Goal: Task Accomplishment & Management: Use online tool/utility

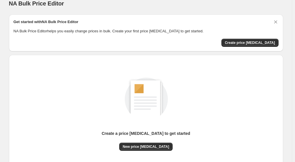
scroll to position [7, 0]
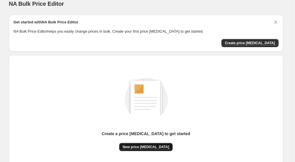
click at [147, 147] on span "New price change job" at bounding box center [146, 147] width 47 height 5
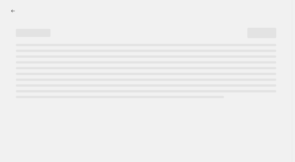
select select "percentage"
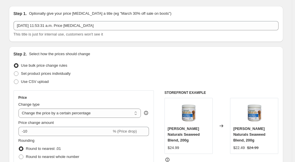
scroll to position [17, 0]
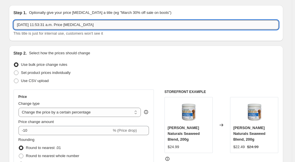
click at [53, 25] on input "Sep 26, 2025, 11:53:31 a.m. Price change job" at bounding box center [146, 24] width 265 height 9
click at [56, 25] on input "Sep 26, 2025, 11:53:31 a.m. Price change job" at bounding box center [146, 24] width 265 height 9
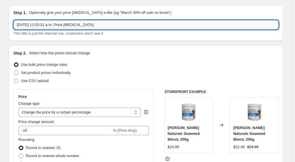
click at [56, 25] on input "Sep 26, 2025, 11:53:31 a.m. Price change job" at bounding box center [146, 24] width 265 height 9
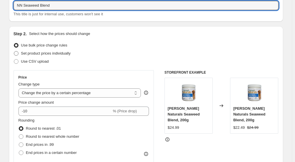
scroll to position [40, 0]
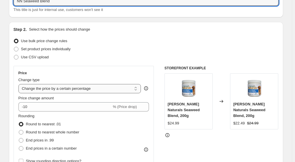
type input "NN Seaweed Blend"
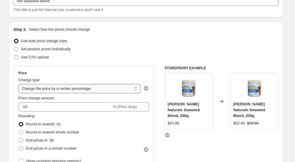
click at [57, 89] on select "Change the price to a certain amount Change the price by a certain amount Chang…" at bounding box center [80, 88] width 123 height 9
click at [58, 89] on select "Change the price to a certain amount Change the price by a certain amount Chang…" at bounding box center [80, 88] width 123 height 9
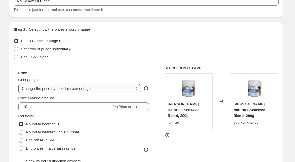
click at [57, 89] on select "Change the price to a certain amount Change the price by a certain amount Chang…" at bounding box center [80, 88] width 123 height 9
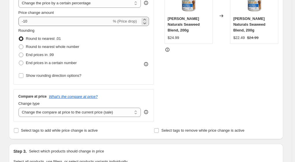
scroll to position [139, 0]
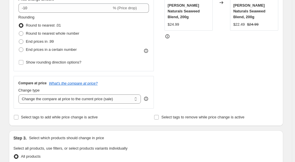
click at [65, 104] on div "Compare at price What's the compare at price? Change type Change the compare at…" at bounding box center [84, 92] width 141 height 32
click at [69, 102] on select "Change the compare at price to the current price (sale) Change the compare at p…" at bounding box center [80, 99] width 123 height 9
click at [20, 95] on select "Change the compare at price to the current price (sale) Change the compare at p…" at bounding box center [80, 99] width 123 height 9
click at [87, 98] on select "Change the compare at price to the current price (sale) Change the compare at p…" at bounding box center [80, 99] width 123 height 9
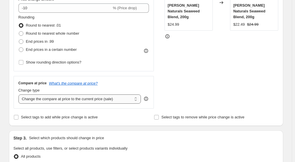
click at [87, 98] on select "Change the compare at price to the current price (sale) Change the compare at p…" at bounding box center [80, 99] width 123 height 9
select select "no_change"
click at [20, 95] on select "Change the compare at price to the current price (sale) Change the compare at p…" at bounding box center [80, 99] width 123 height 9
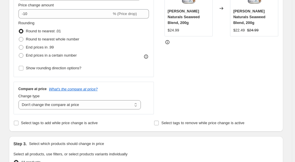
scroll to position [134, 0]
click at [135, 100] on select "Change the compare at price to the current price (sale) Change the compare at p…" at bounding box center [80, 104] width 123 height 9
click at [135, 109] on div "Compare at price What's the compare at price? Change type Change the compare at…" at bounding box center [84, 98] width 141 height 32
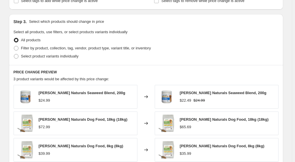
scroll to position [259, 0]
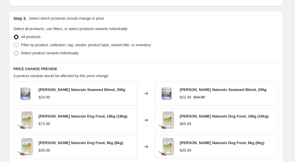
click at [19, 51] on span at bounding box center [16, 53] width 5 height 5
click at [14, 51] on input "Select product variants individually" at bounding box center [14, 51] width 0 height 0
radio input "true"
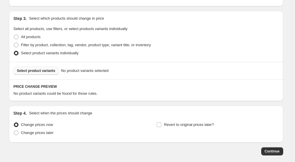
click at [43, 71] on span "Select product variants" at bounding box center [36, 71] width 38 height 5
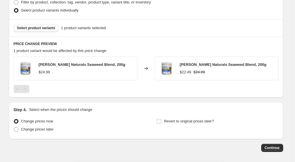
scroll to position [303, 0]
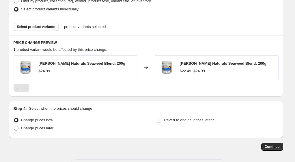
click at [165, 119] on label "Revert to original prices later?" at bounding box center [186, 120] width 58 height 8
click at [162, 119] on input "Revert to original prices later?" at bounding box center [159, 120] width 5 height 5
checkbox input "true"
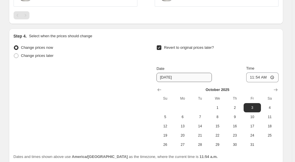
scroll to position [378, 0]
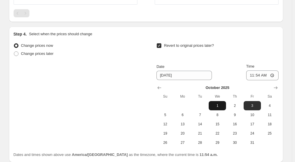
click at [220, 102] on button "1" at bounding box center [217, 105] width 17 height 9
type input "10/1/2025"
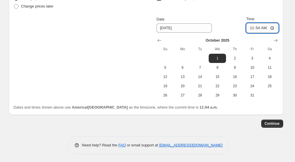
click at [265, 29] on input "11:54" at bounding box center [263, 28] width 32 height 10
click at [256, 27] on input "11:54" at bounding box center [263, 28] width 32 height 10
type input "00:00"
click at [227, 17] on div "Date 10/1/2025 Time 00:00" at bounding box center [218, 24] width 122 height 17
click at [269, 123] on span "Continue" at bounding box center [272, 123] width 15 height 5
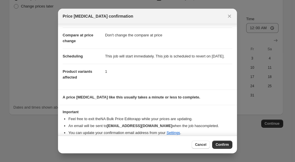
scroll to position [33, 0]
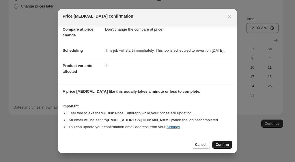
click at [222, 143] on button "Confirm" at bounding box center [223, 145] width 20 height 8
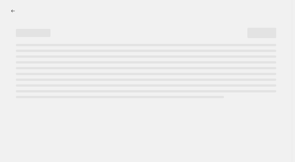
select select "percentage"
select select "no_change"
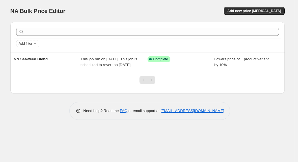
click at [10, 3] on div "NA Bulk Price Editor. This page is ready NA Bulk Price Editor Add new price cha…" at bounding box center [147, 64] width 289 height 129
click at [261, 12] on span "Add new price [MEDICAL_DATA]" at bounding box center [255, 11] width 54 height 5
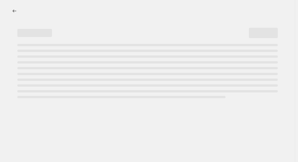
select select "percentage"
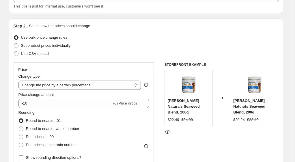
scroll to position [45, 0]
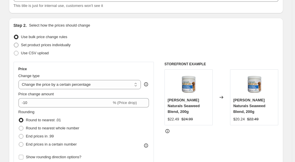
click at [64, 47] on span "Set product prices individually" at bounding box center [46, 45] width 50 height 4
click at [14, 43] on input "Set product prices individually" at bounding box center [14, 43] width 0 height 0
radio input "true"
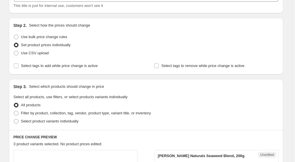
click at [58, 42] on span "Set product prices individually" at bounding box center [46, 45] width 50 height 6
click at [14, 43] on input "Set product prices individually" at bounding box center [14, 43] width 0 height 0
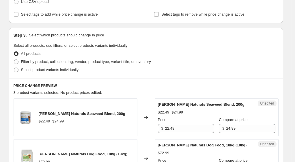
scroll to position [31, 0]
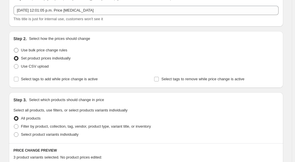
click at [60, 49] on span "Use bulk price change rules" at bounding box center [44, 50] width 46 height 4
click at [14, 48] on input "Use bulk price change rules" at bounding box center [14, 48] width 0 height 0
radio input "true"
select select "percentage"
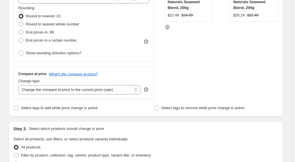
scroll to position [149, 0]
click at [39, 90] on select "Change the compare at price to the current price (sale) Change the compare at p…" at bounding box center [80, 89] width 123 height 9
select select "no_change"
click at [20, 85] on select "Change the compare at price to the current price (sale) Change the compare at p…" at bounding box center [80, 89] width 123 height 9
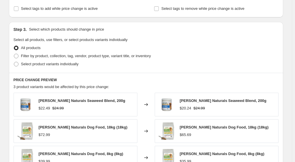
scroll to position [247, 0]
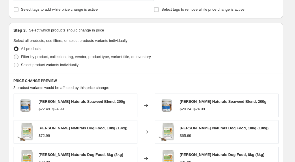
click at [80, 58] on span "Filter by product, collection, tag, vendor, product type, variant title, or inv…" at bounding box center [86, 57] width 130 height 4
click at [14, 55] on input "Filter by product, collection, tag, vendor, product type, variant title, or inv…" at bounding box center [14, 55] width 0 height 0
radio input "true"
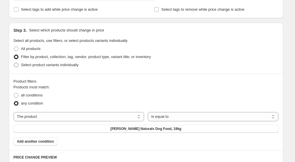
click at [67, 64] on span "Select product variants individually" at bounding box center [50, 65] width 58 height 4
click at [14, 63] on input "Select product variants individually" at bounding box center [14, 63] width 0 height 0
radio input "true"
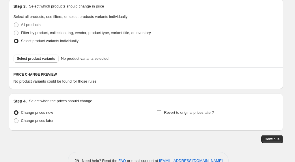
scroll to position [287, 0]
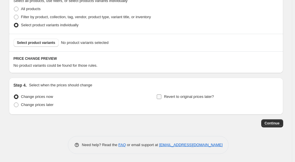
click at [164, 99] on label "Revert to original prices later?" at bounding box center [186, 97] width 58 height 8
click at [162, 99] on input "Revert to original prices later?" at bounding box center [159, 97] width 5 height 5
checkbox input "true"
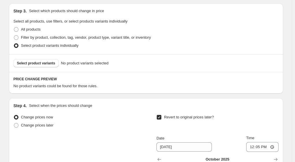
scroll to position [267, 0]
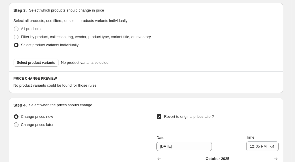
click at [36, 123] on span "Change prices later" at bounding box center [37, 125] width 33 height 4
click at [14, 123] on input "Change prices later" at bounding box center [14, 123] width 0 height 0
radio input "true"
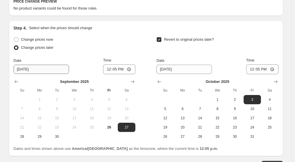
scroll to position [344, 0]
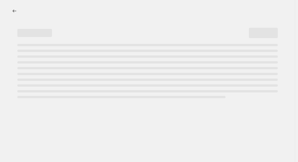
select select "percentage"
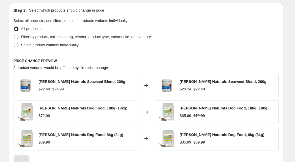
scroll to position [266, 0]
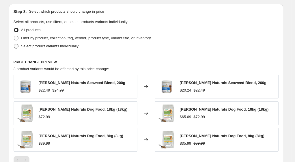
click at [38, 44] on span "Select product variants individually" at bounding box center [50, 46] width 58 height 4
click at [14, 44] on input "Select product variants individually" at bounding box center [14, 44] width 0 height 0
radio input "true"
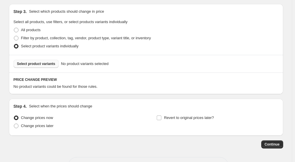
click at [40, 61] on button "Select product variants" at bounding box center [36, 64] width 45 height 8
